Goal: Understand process/instructions: Learn how to perform a task or action

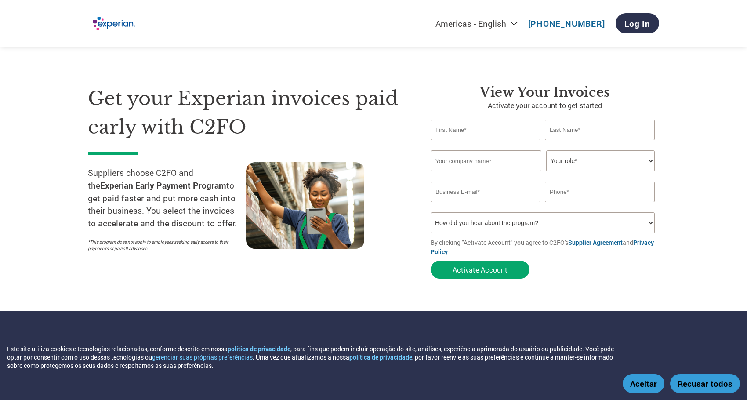
click at [503, 29] on div "Americas - English Américas - Español [GEOGRAPHIC_DATA] - Português [GEOGRAPHIC…" at bounding box center [486, 23] width 348 height 29
click at [504, 26] on select "Americas - English Américas - Español [GEOGRAPHIC_DATA] - Português [GEOGRAPHIC…" at bounding box center [421, 23] width 203 height 11
select select "pt"
click at [362, 18] on select "Americas - English Américas - Español [GEOGRAPHIC_DATA] - Português [GEOGRAPHIC…" at bounding box center [421, 23] width 203 height 11
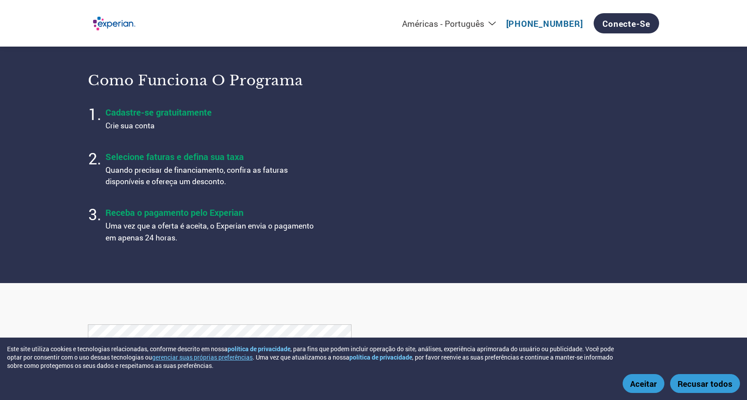
scroll to position [308, 0]
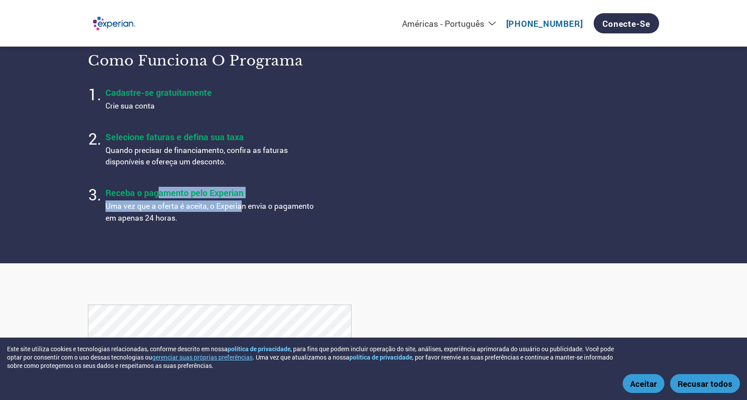
drag, startPoint x: 159, startPoint y: 196, endPoint x: 243, endPoint y: 201, distance: 84.1
click at [243, 201] on div "Receba o pagamento pelo Experian Uma vez que a oferta é aceita, o Experian envi…" at bounding box center [215, 205] width 220 height 37
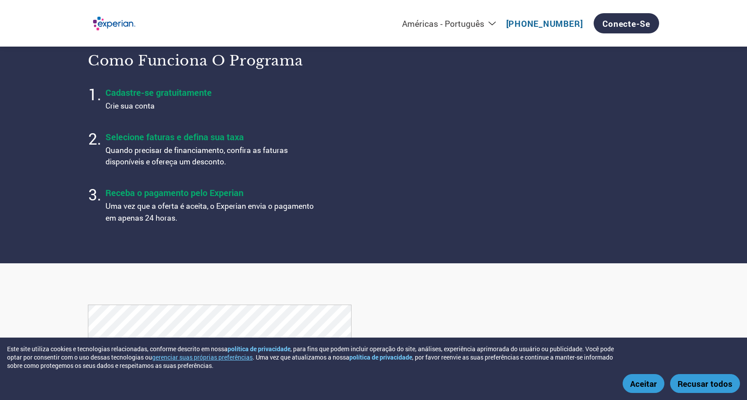
click at [183, 214] on p "Uma vez que a oferta é aceita, o Experian envia o pagamento em apenas 24 horas." at bounding box center [215, 211] width 220 height 23
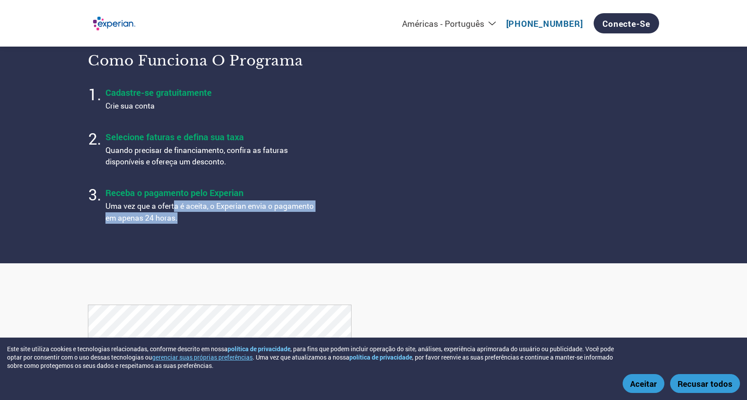
drag, startPoint x: 174, startPoint y: 207, endPoint x: 309, endPoint y: 213, distance: 135.0
click at [309, 213] on p "Uma vez que a oferta é aceita, o Experian envia o pagamento em apenas 24 horas." at bounding box center [215, 211] width 220 height 23
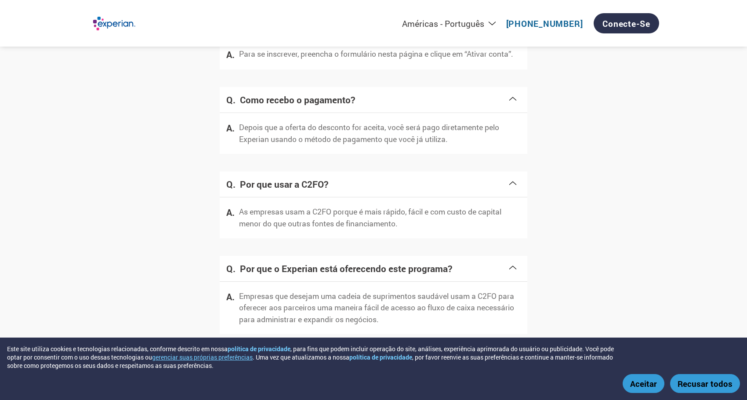
scroll to position [1177, 0]
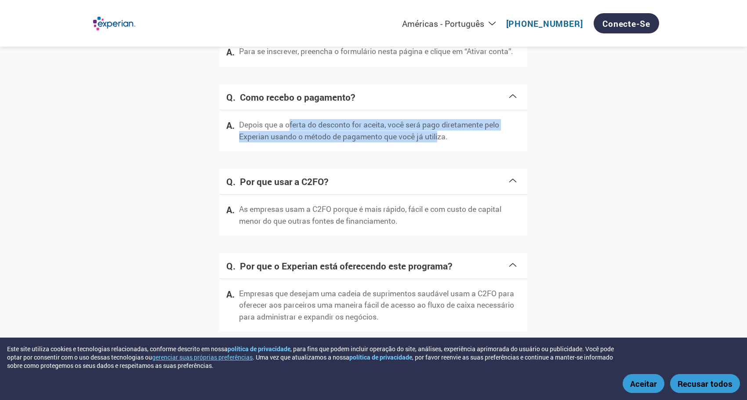
drag, startPoint x: 291, startPoint y: 123, endPoint x: 443, endPoint y: 138, distance: 152.8
click at [442, 138] on p "Depois que a oferta do desconto for aceita, você será pago diretamente pelo Exp…" at bounding box center [380, 130] width 282 height 23
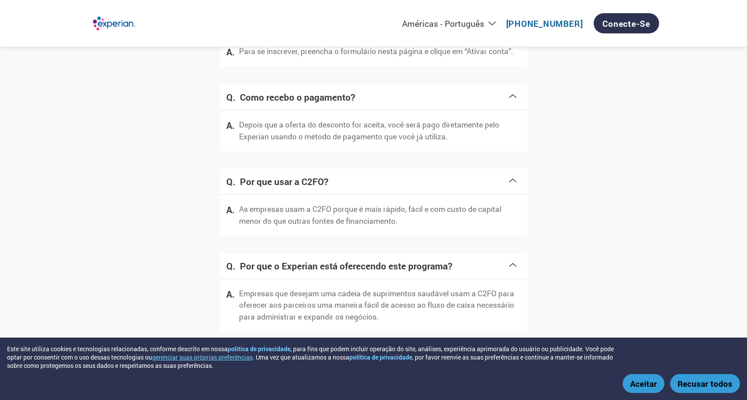
click at [497, 149] on div "Depois que a oferta do desconto for aceita, você será pago diretamente pelo Exp…" at bounding box center [374, 130] width 308 height 41
drag, startPoint x: 468, startPoint y: 140, endPoint x: 407, endPoint y: 134, distance: 60.9
click at [407, 134] on p "Depois que a oferta do desconto for aceita, você será pago diretamente pelo Exp…" at bounding box center [380, 130] width 282 height 23
click at [659, 382] on button "Aceitar" at bounding box center [644, 383] width 42 height 19
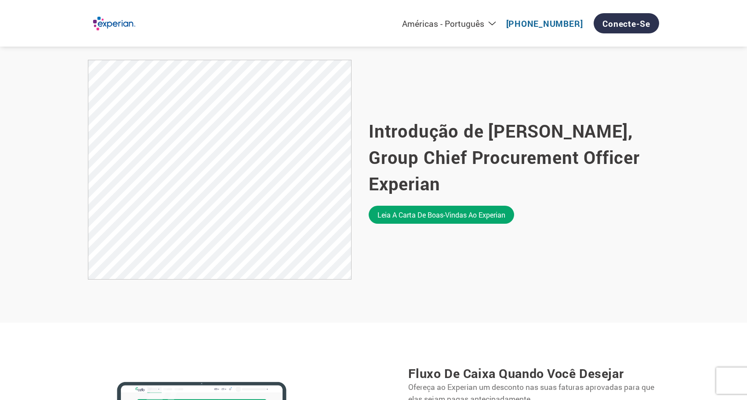
scroll to position [0, 0]
